Goal: Information Seeking & Learning: Find specific fact

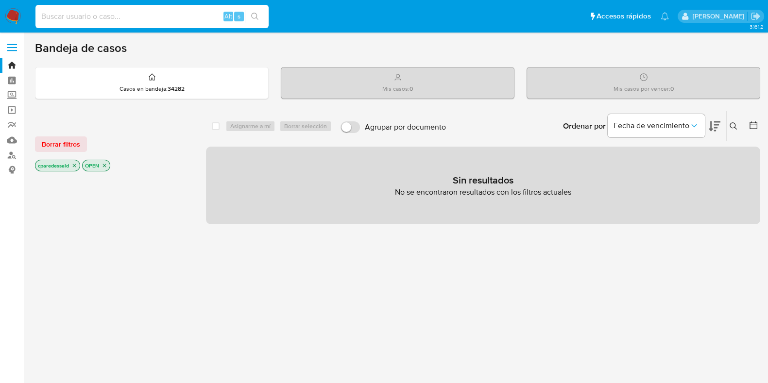
click at [127, 21] on input at bounding box center [151, 16] width 233 height 13
paste input "32768fd6bc1556d01d3cfb95ee6e7b46"
type input "32768fd6bc1556d01d3cfb95ee6e7b46"
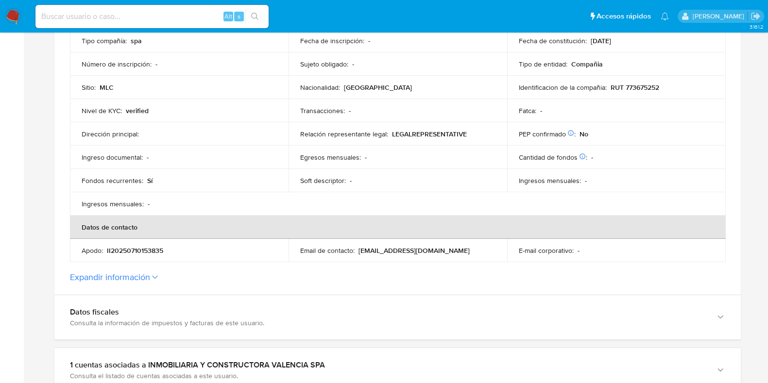
scroll to position [365, 0]
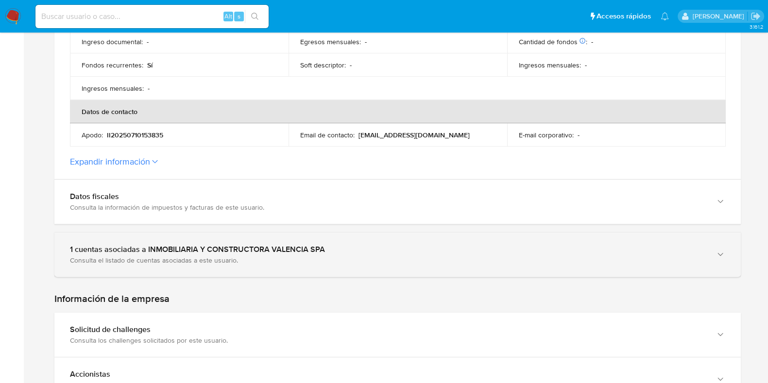
click at [220, 263] on div "Consulta el listado de cuentas asociadas a este usuario." at bounding box center [388, 260] width 636 height 9
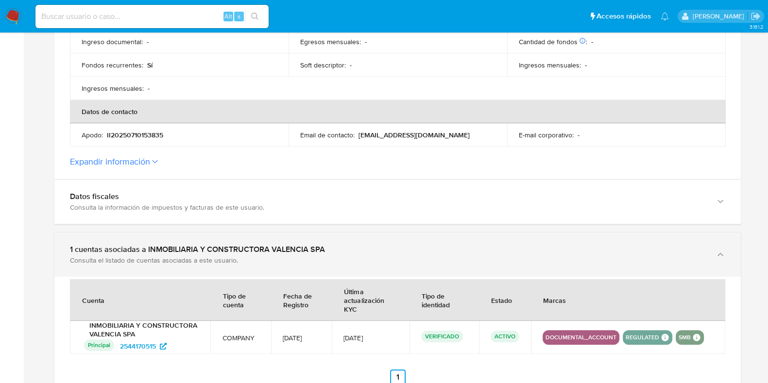
click at [272, 256] on div "Consulta el listado de cuentas asociadas a este usuario." at bounding box center [388, 260] width 636 height 9
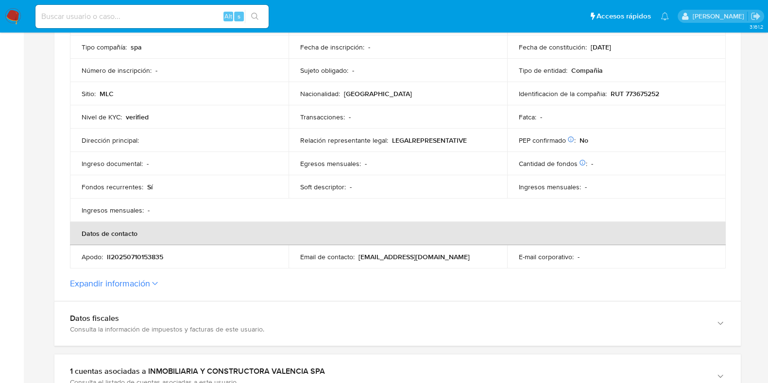
scroll to position [425, 0]
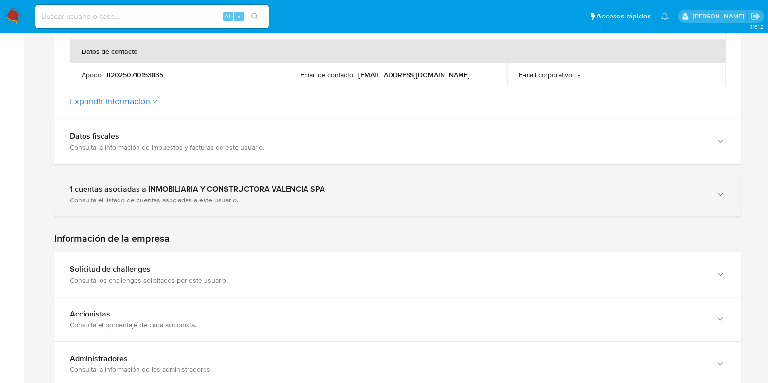
click at [258, 215] on div "1 cuentas asociadas a INMOBILIARIA Y CONSTRUCTORA VALENCIA SPA Consulta el list…" at bounding box center [397, 195] width 687 height 44
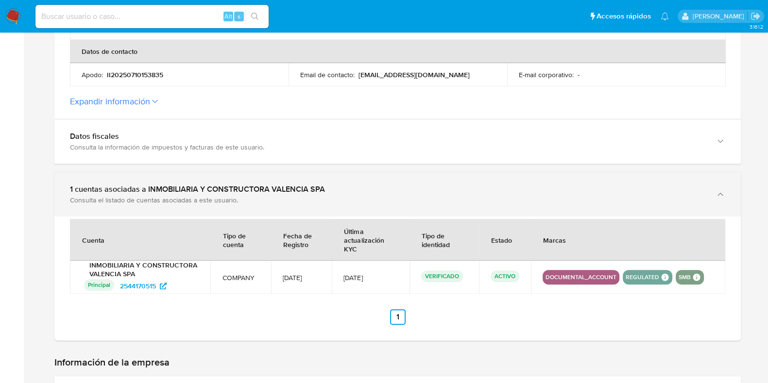
click at [272, 198] on div "Consulta el listado de cuentas asociadas a este usuario." at bounding box center [388, 200] width 636 height 9
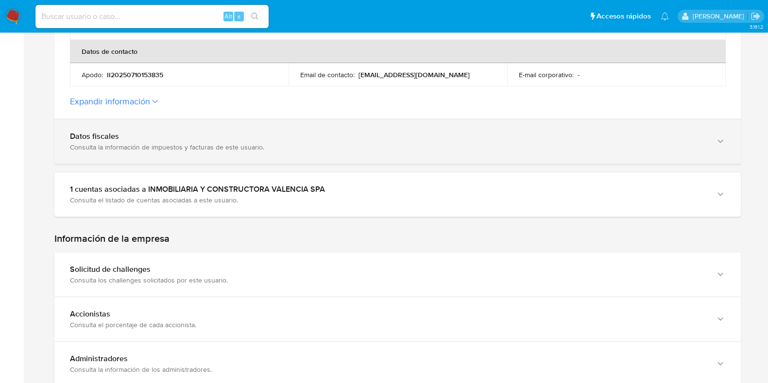
click at [283, 150] on div "Datos fiscales Consulta la información de impuestos y facturas de este usuario." at bounding box center [397, 142] width 687 height 44
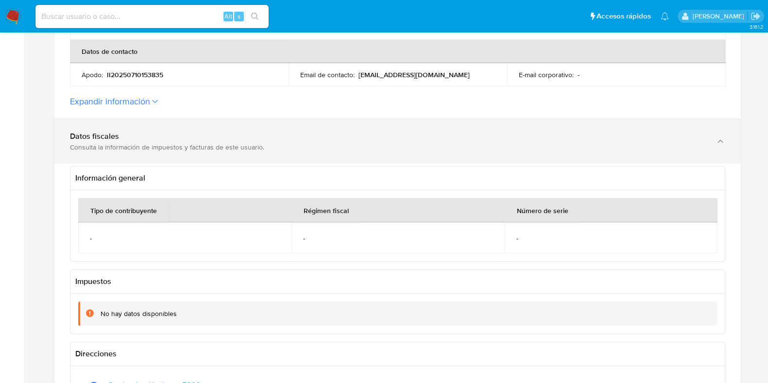
click at [283, 150] on div "Consulta la información de impuestos y facturas de este usuario." at bounding box center [388, 147] width 636 height 9
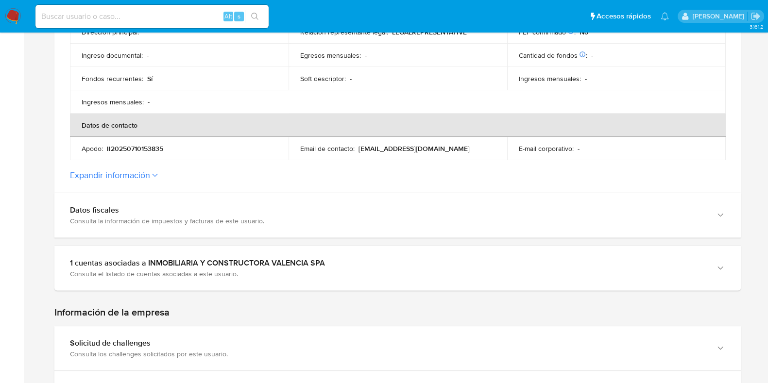
scroll to position [264, 0]
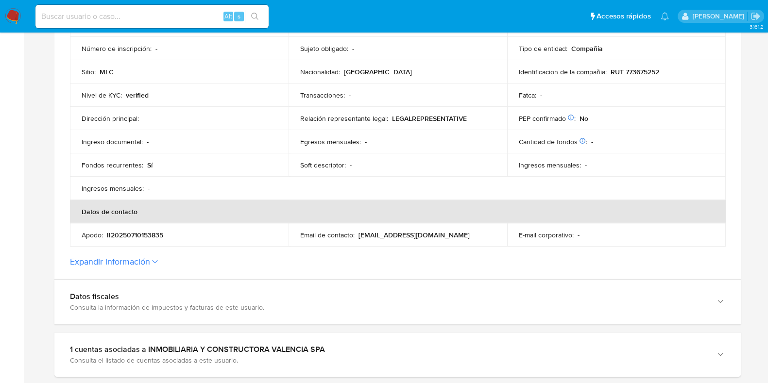
click at [282, 276] on section "ID de la persona : 32768fd6bc1556d01d3cfb95ee6e7b46 Datos generales de INMOBILI…" at bounding box center [397, 64] width 687 height 431
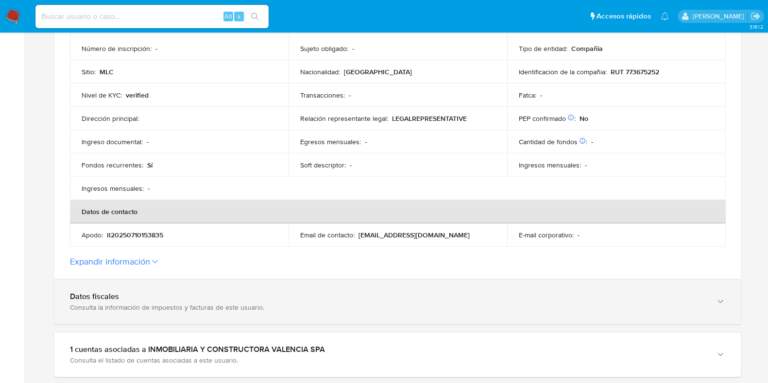
click at [287, 285] on div "Datos fiscales Consulta la información de impuestos y facturas de este usuario." at bounding box center [397, 302] width 687 height 44
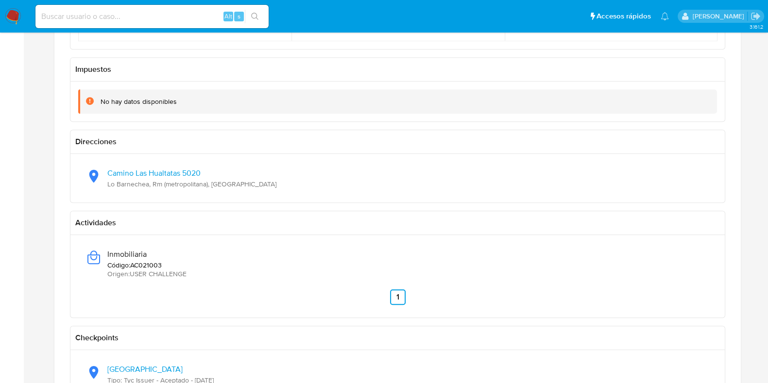
scroll to position [690, 0]
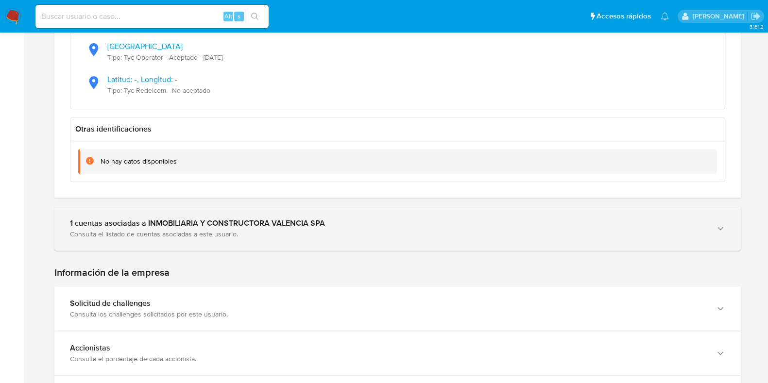
click at [172, 230] on div "Consulta el listado de cuentas asociadas a este usuario." at bounding box center [388, 234] width 636 height 9
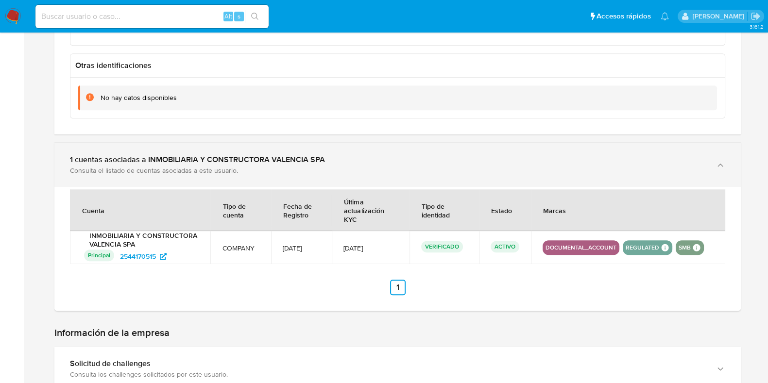
scroll to position [1115, 0]
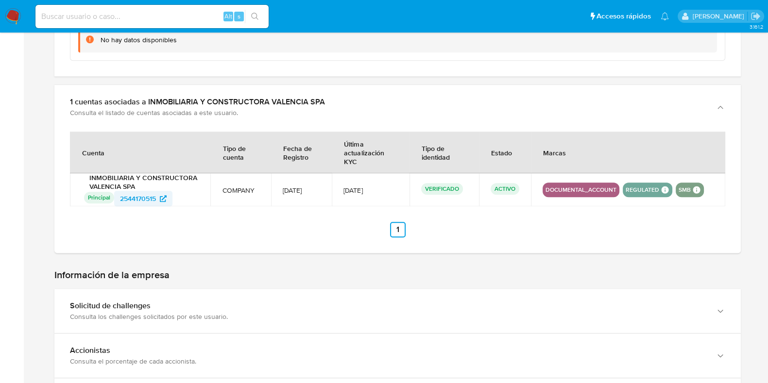
click at [148, 194] on span "2544170515" at bounding box center [138, 199] width 36 height 16
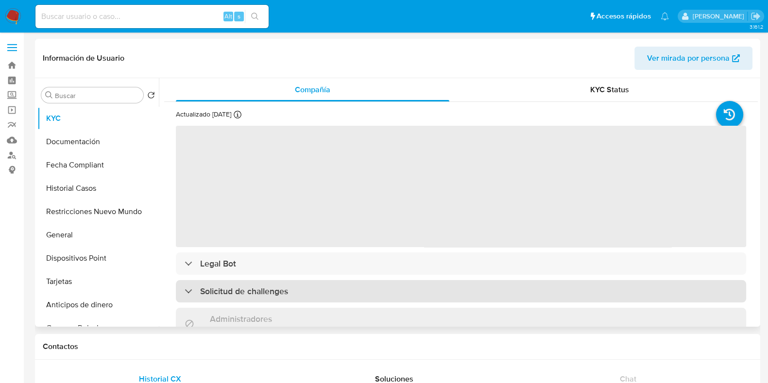
select select "10"
click at [279, 291] on h3 "Solicitud de challenges" at bounding box center [244, 291] width 88 height 11
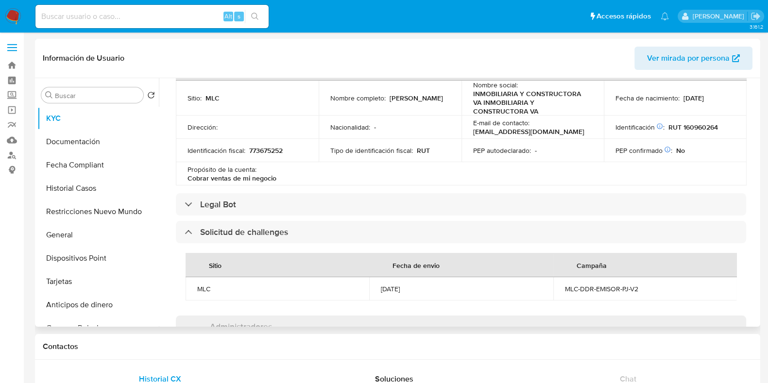
scroll to position [486, 0]
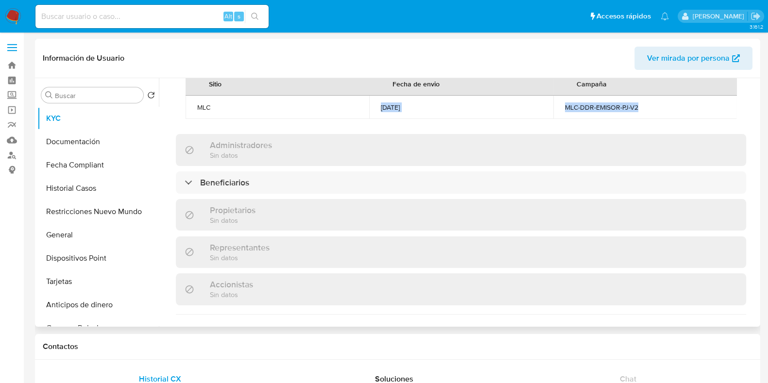
drag, startPoint x: 364, startPoint y: 108, endPoint x: 646, endPoint y: 97, distance: 283.1
click at [646, 97] on tr "MLC 22/09/2025 MLC-DDR-EMISOR-PJ-V2" at bounding box center [462, 107] width 552 height 23
click at [646, 97] on td "MLC-DDR-EMISOR-PJ-V2" at bounding box center [646, 107] width 184 height 23
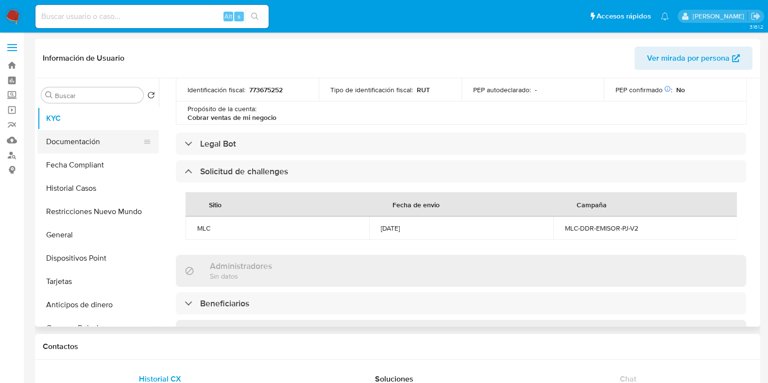
click at [59, 142] on button "Documentación" at bounding box center [94, 141] width 114 height 23
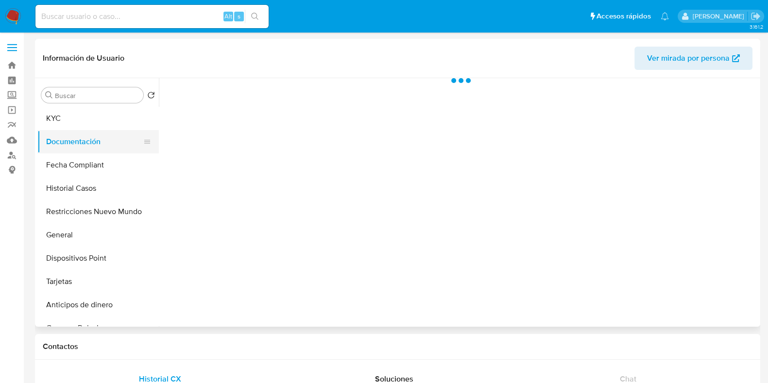
scroll to position [0, 0]
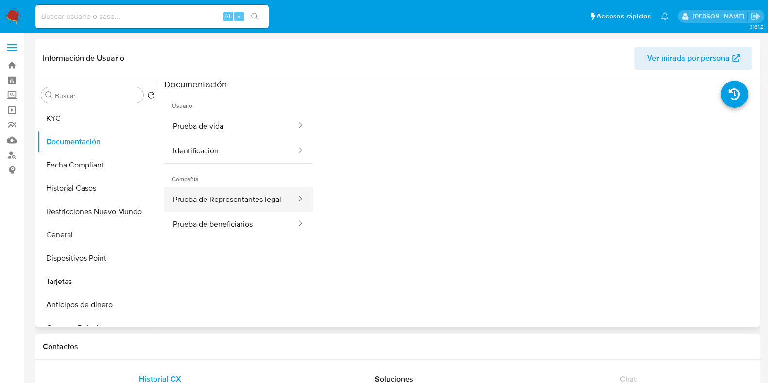
click at [248, 200] on button "Prueba de Representantes legal" at bounding box center [230, 199] width 133 height 25
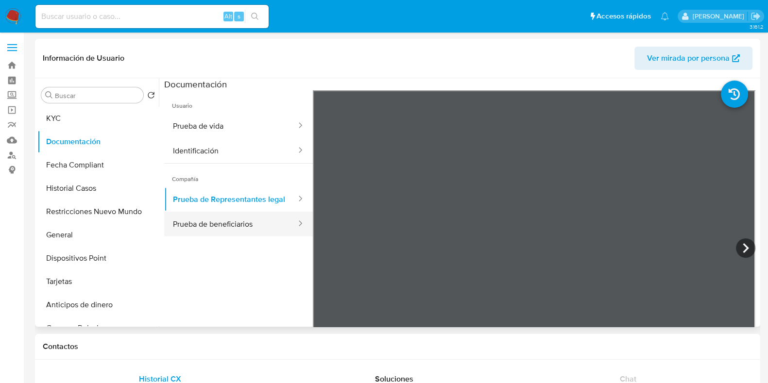
click at [255, 237] on button "Prueba de beneficiarios" at bounding box center [230, 224] width 133 height 25
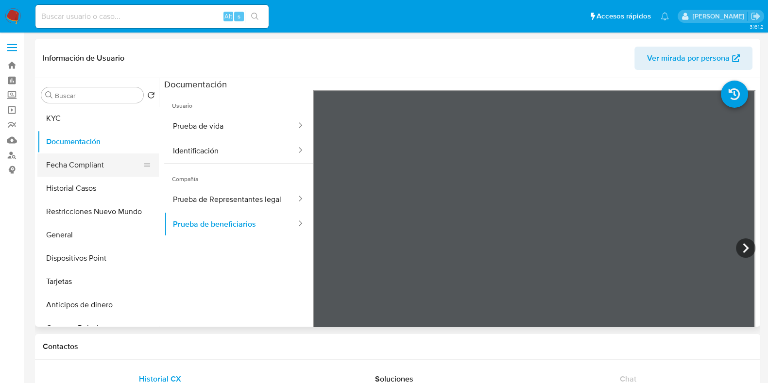
click at [103, 161] on button "Fecha Compliant" at bounding box center [94, 165] width 114 height 23
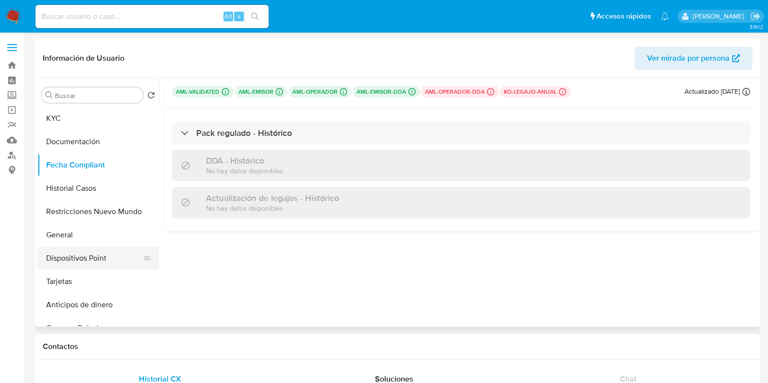
click at [99, 258] on button "Dispositivos Point" at bounding box center [94, 258] width 114 height 23
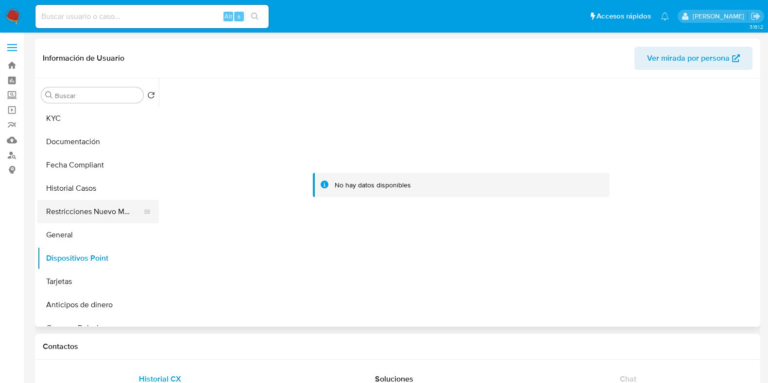
click at [107, 215] on button "Restricciones Nuevo Mundo" at bounding box center [94, 211] width 114 height 23
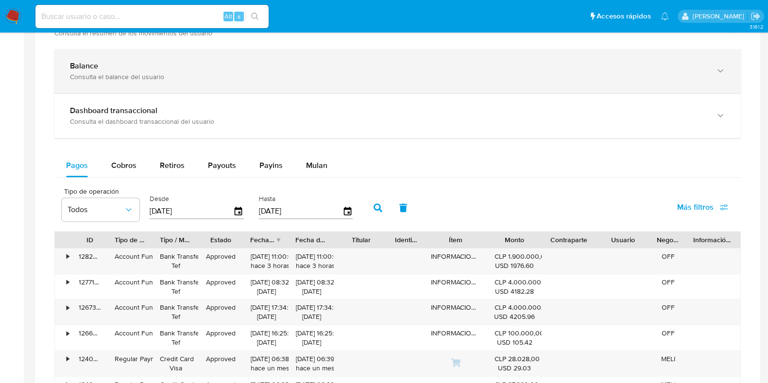
scroll to position [398, 0]
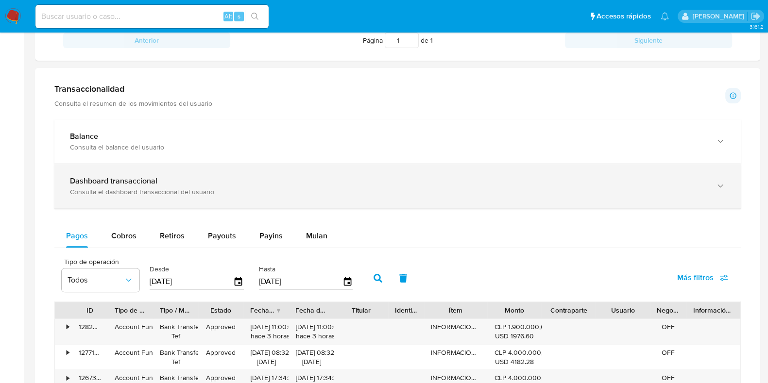
click at [616, 186] on div "Dashboard transaccional Consulta el dashboard transaccional del usuario" at bounding box center [388, 186] width 636 height 20
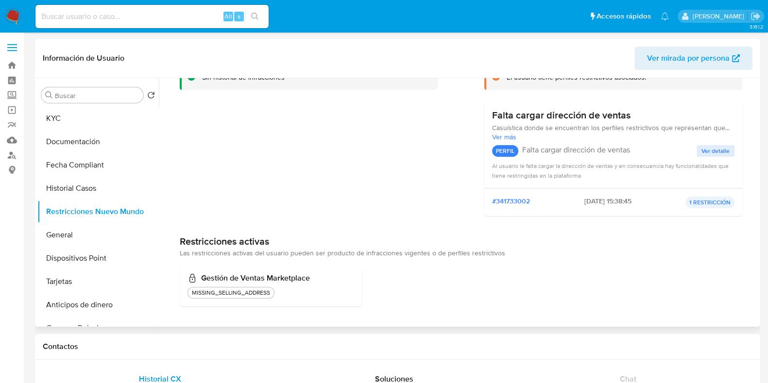
scroll to position [0, 0]
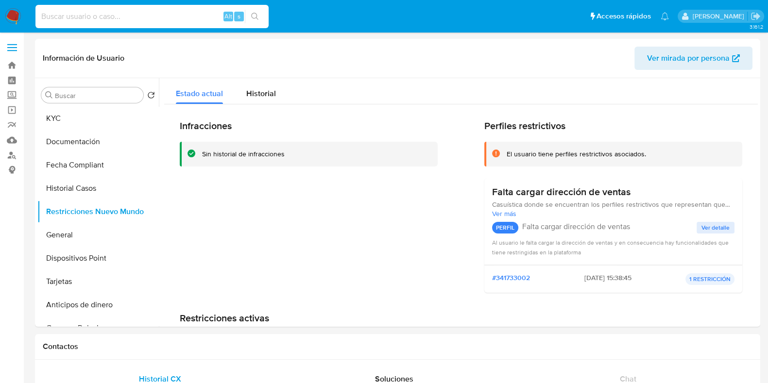
click at [152, 21] on input at bounding box center [151, 16] width 233 height 13
paste input "cae07fc7449083d573cc2638ee0d355e"
type input "cae07fc7449083d573cc2638ee0d355e"
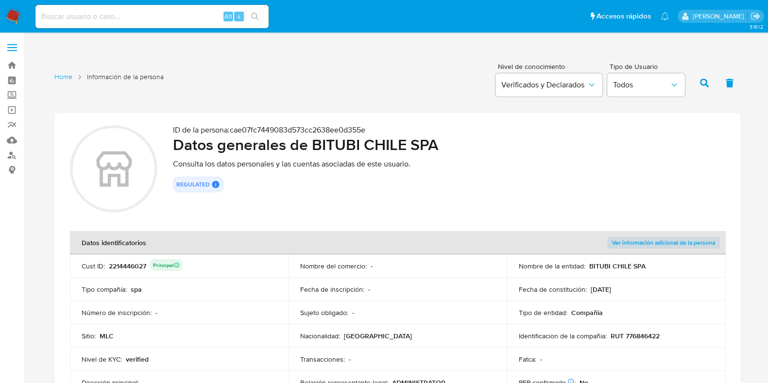
drag, startPoint x: 293, startPoint y: 145, endPoint x: 474, endPoint y: 152, distance: 181.4
click at [474, 152] on h2 "Datos generales de BITUBI CHILE SPA" at bounding box center [449, 144] width 553 height 19
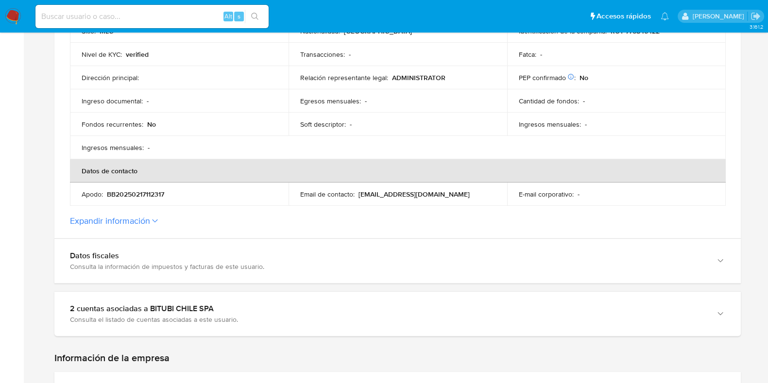
scroll to position [425, 0]
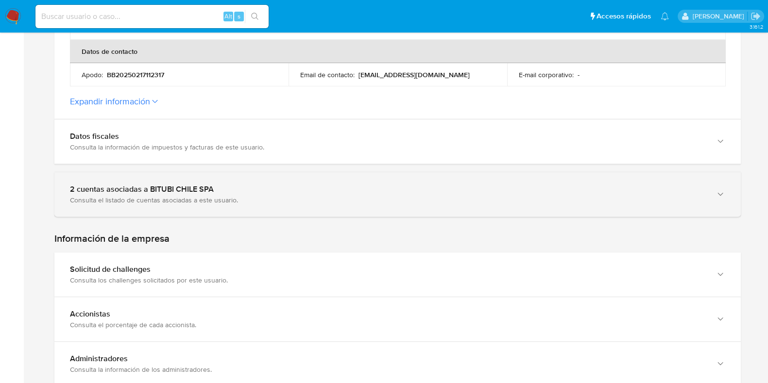
click at [396, 191] on div "2 cuentas asociadas a BITUBI CHILE SPA" at bounding box center [388, 190] width 636 height 10
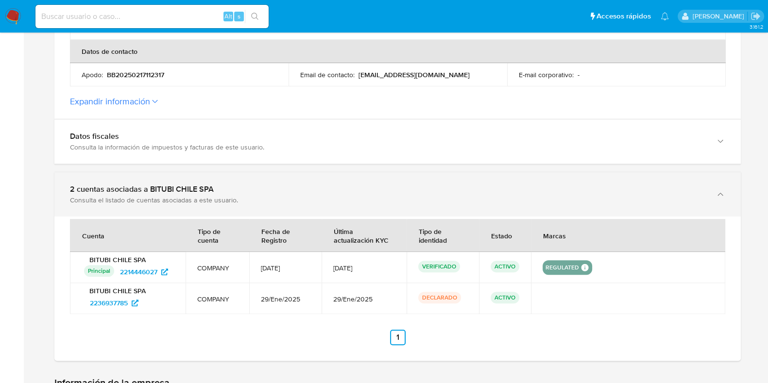
click at [396, 191] on div "2 cuentas asociadas a BITUBI CHILE SPA" at bounding box center [388, 190] width 636 height 10
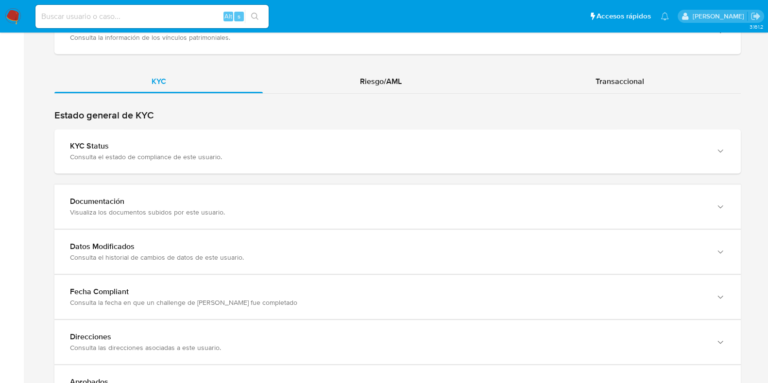
scroll to position [911, 0]
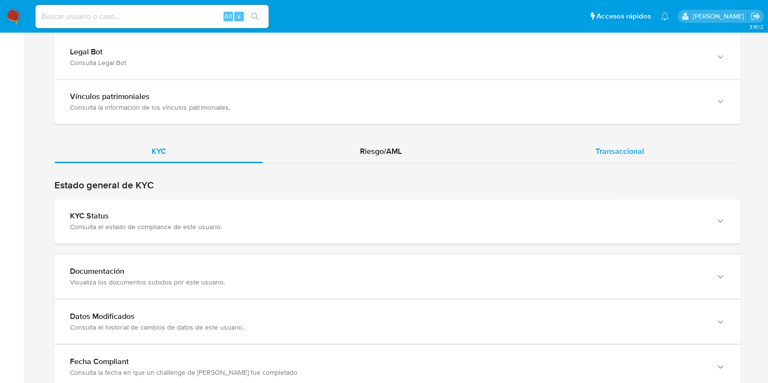
click at [581, 149] on div "Transaccional" at bounding box center [620, 151] width 243 height 23
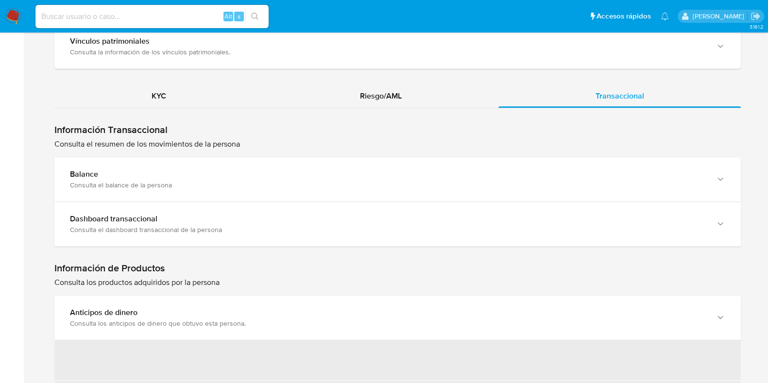
scroll to position [1033, 0]
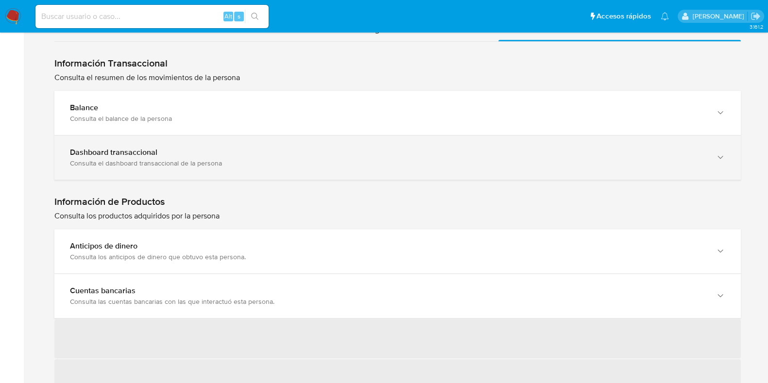
click at [296, 177] on div "Dashboard transaccional Consulta el dashboard transaccional de la persona" at bounding box center [397, 158] width 687 height 44
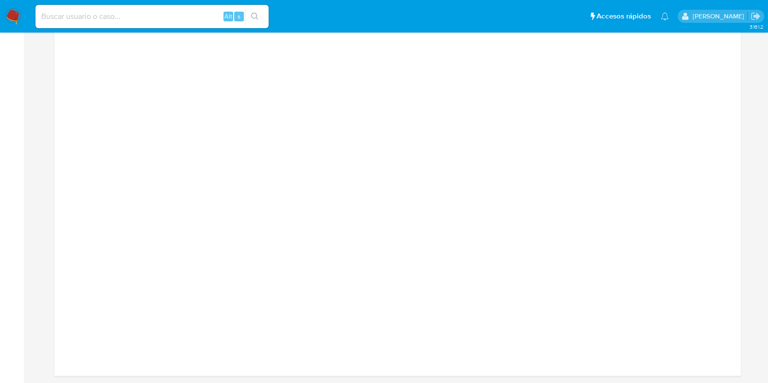
scroll to position [1337, 0]
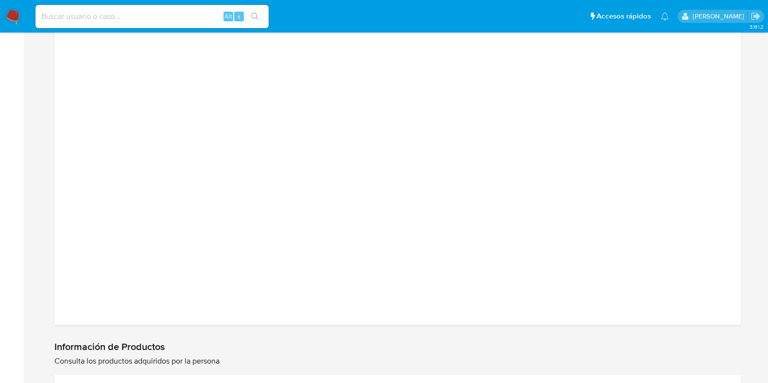
click at [137, 21] on input at bounding box center [151, 16] width 233 height 13
paste input "0bc0249bdad8db4b8d3db4544de486f5"
type input "0bc0249bdad8db4b8d3db4544de486f5"
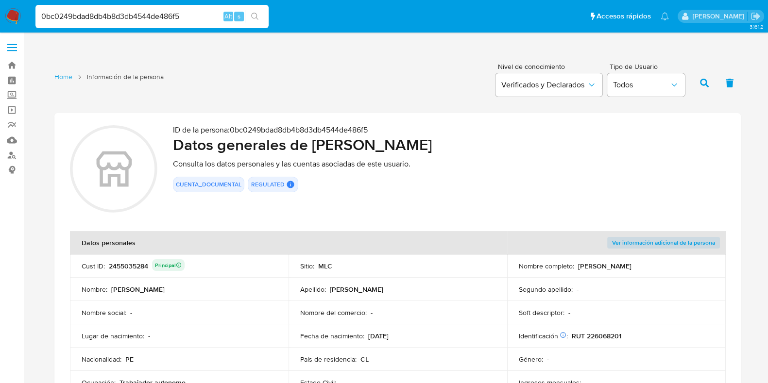
drag, startPoint x: 325, startPoint y: 142, endPoint x: 512, endPoint y: 145, distance: 187.1
click at [512, 145] on h2 "Datos generales de Pedro Antonio Rosales Martinez" at bounding box center [449, 144] width 553 height 19
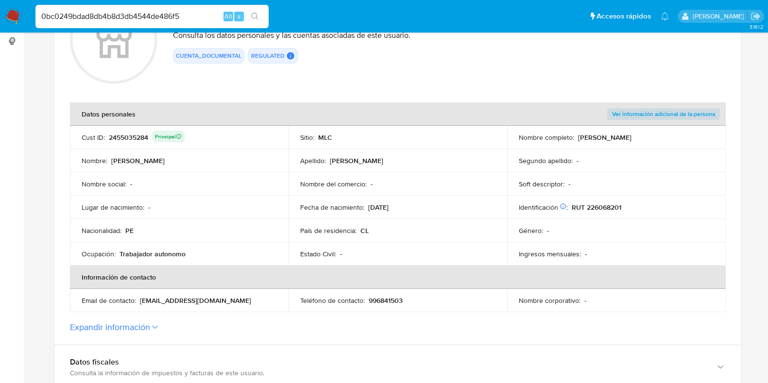
scroll to position [182, 0]
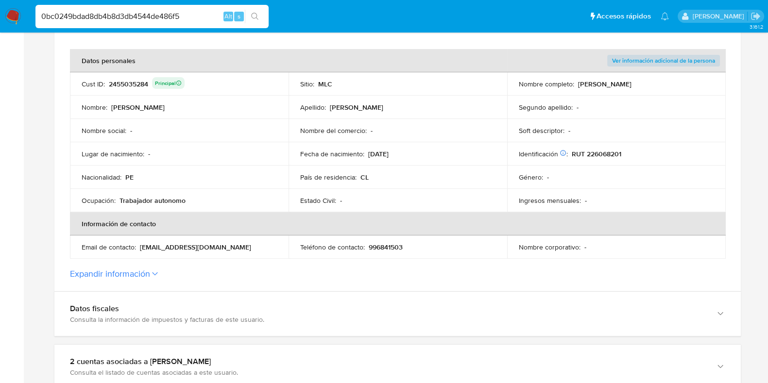
drag, startPoint x: 122, startPoint y: 174, endPoint x: 156, endPoint y: 181, distance: 34.7
click at [156, 181] on div "Nacionalidad : PE" at bounding box center [179, 177] width 195 height 9
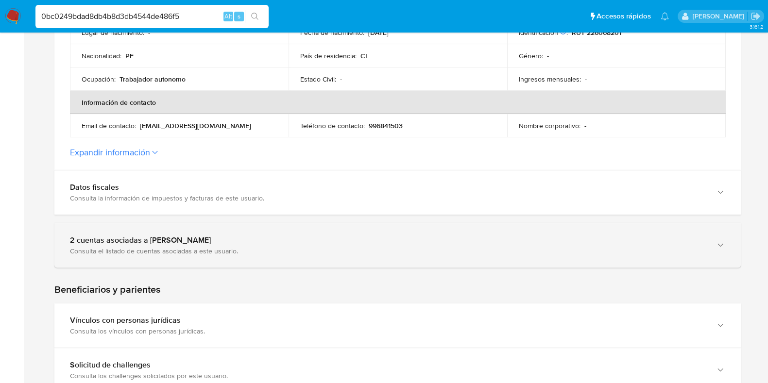
click at [278, 234] on div "2 cuentas asociadas a Pedro Antonio Rosales Martinez Consulta el listado de cue…" at bounding box center [397, 246] width 687 height 44
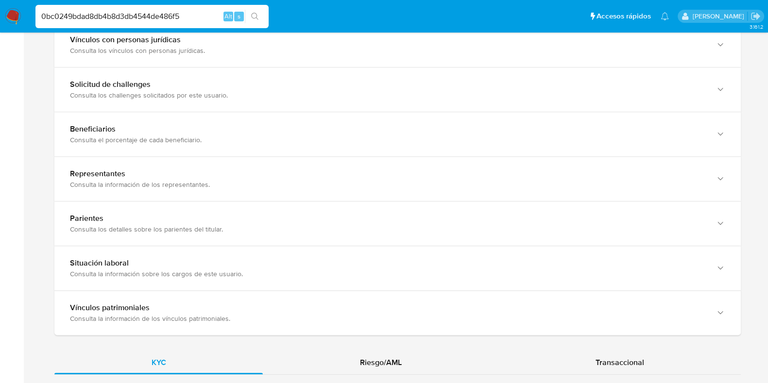
scroll to position [850, 0]
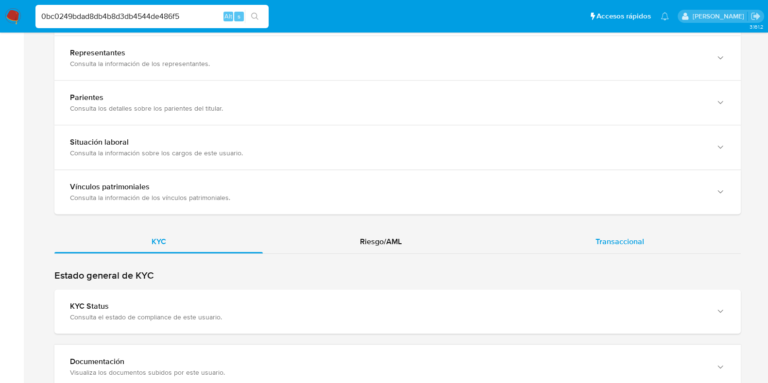
click at [596, 247] on span "Transaccional" at bounding box center [620, 241] width 49 height 11
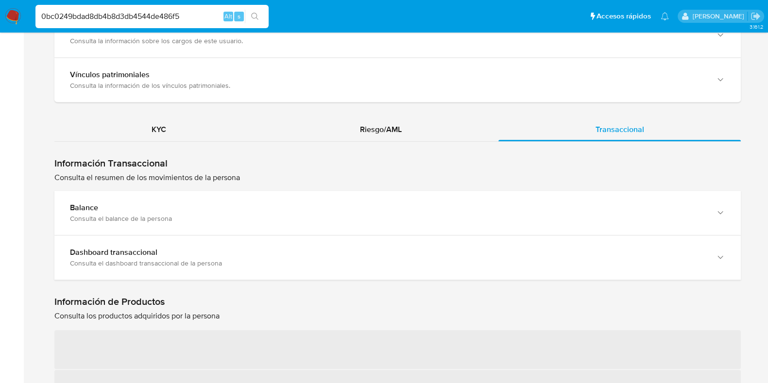
scroll to position [1033, 0]
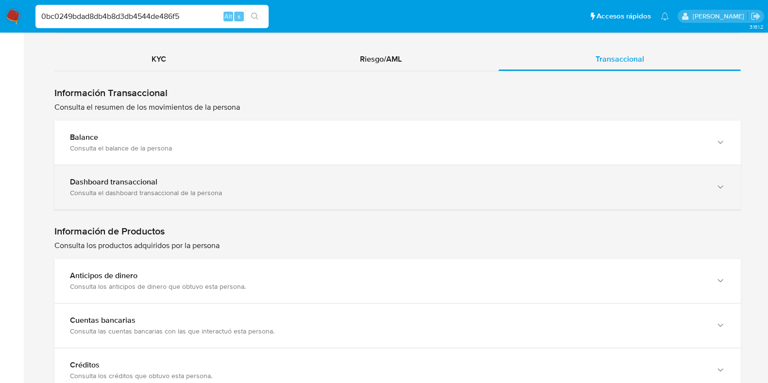
click at [195, 179] on div "Dashboard transaccional Consulta el dashboard transaccional de la persona" at bounding box center [397, 187] width 687 height 44
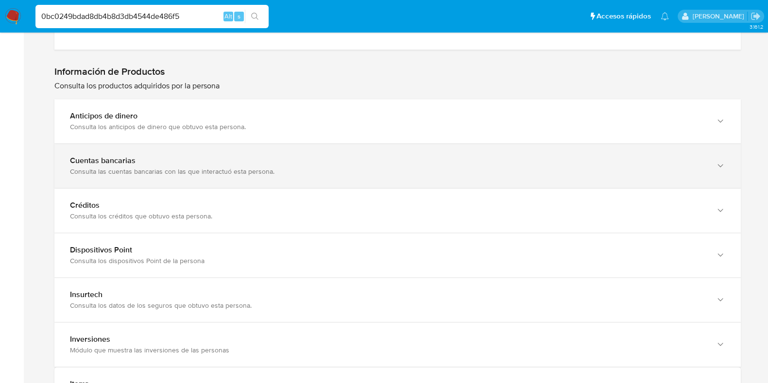
scroll to position [1701, 0]
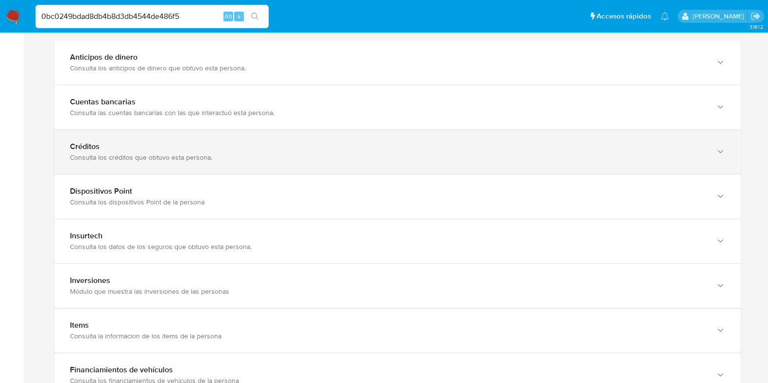
click at [282, 162] on div "Consulta los créditos que obtuvo esta persona." at bounding box center [388, 157] width 636 height 9
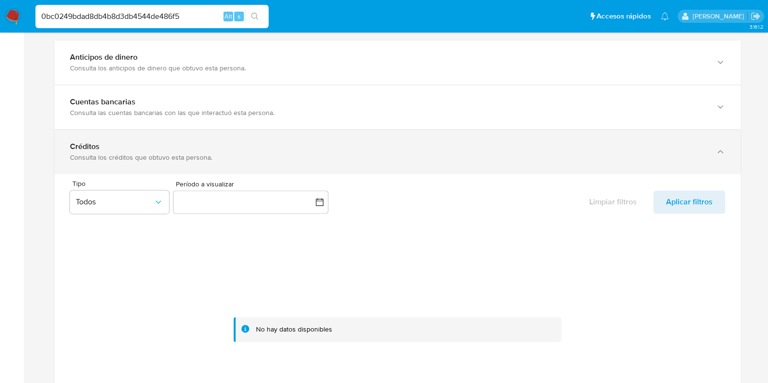
click at [282, 162] on div "Consulta los créditos que obtuvo esta persona." at bounding box center [388, 157] width 636 height 9
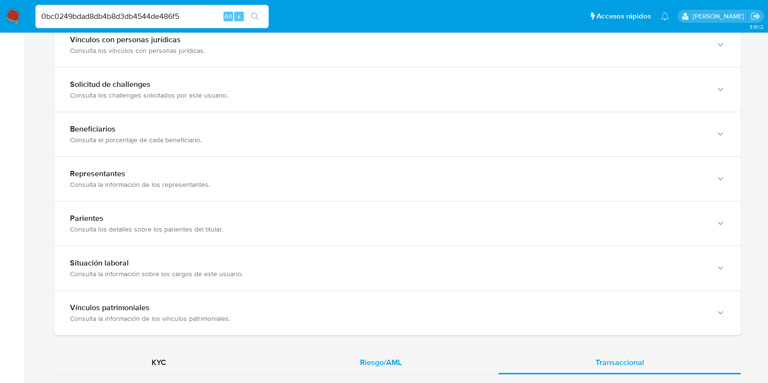
click at [386, 365] on div "Riesgo/AML" at bounding box center [381, 362] width 236 height 23
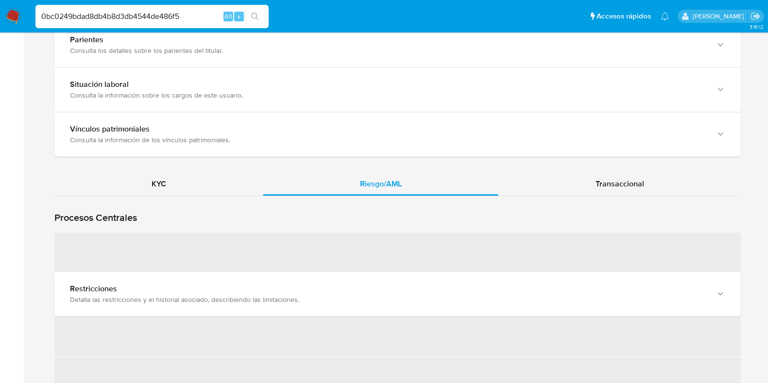
scroll to position [1033, 0]
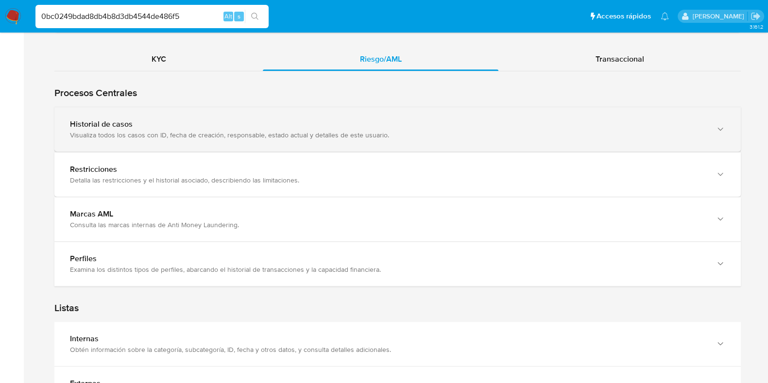
click at [294, 152] on div "Historial de casos Visualiza todos los casos con ID, fecha de creación, respons…" at bounding box center [397, 129] width 687 height 44
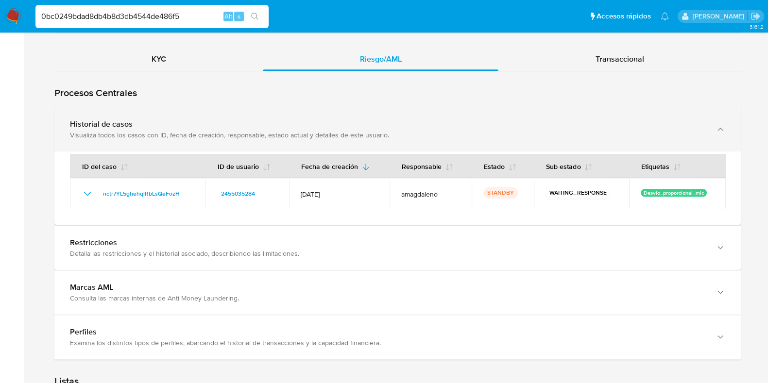
click at [317, 139] on div "Visualiza todos los casos con ID, fecha de creación, responsable, estado actual…" at bounding box center [388, 135] width 636 height 9
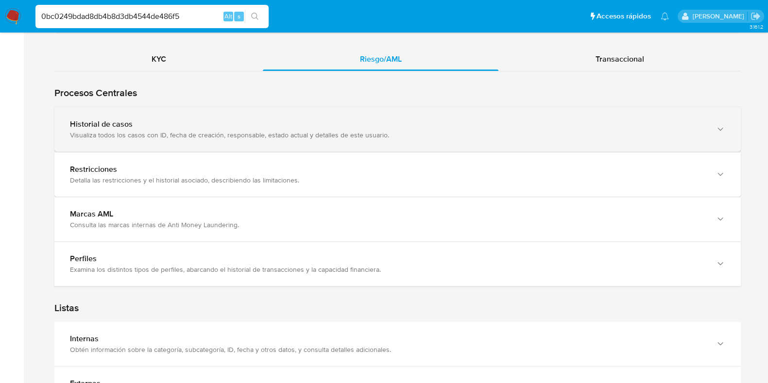
click at [317, 139] on div "Visualiza todos los casos con ID, fecha de creación, responsable, estado actual…" at bounding box center [388, 135] width 636 height 9
